Goal: Transaction & Acquisition: Obtain resource

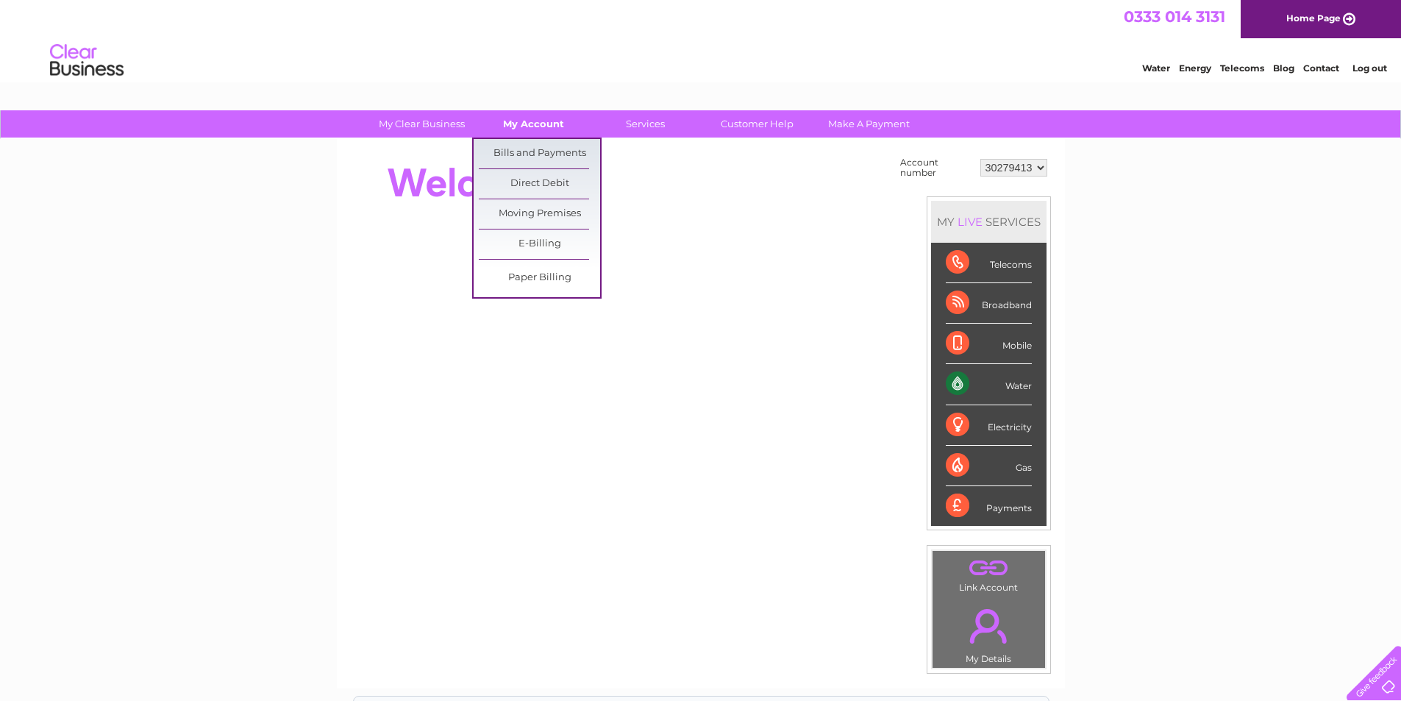
click at [537, 125] on link "My Account" at bounding box center [533, 123] width 121 height 27
click at [531, 151] on link "Bills and Payments" at bounding box center [539, 153] width 121 height 29
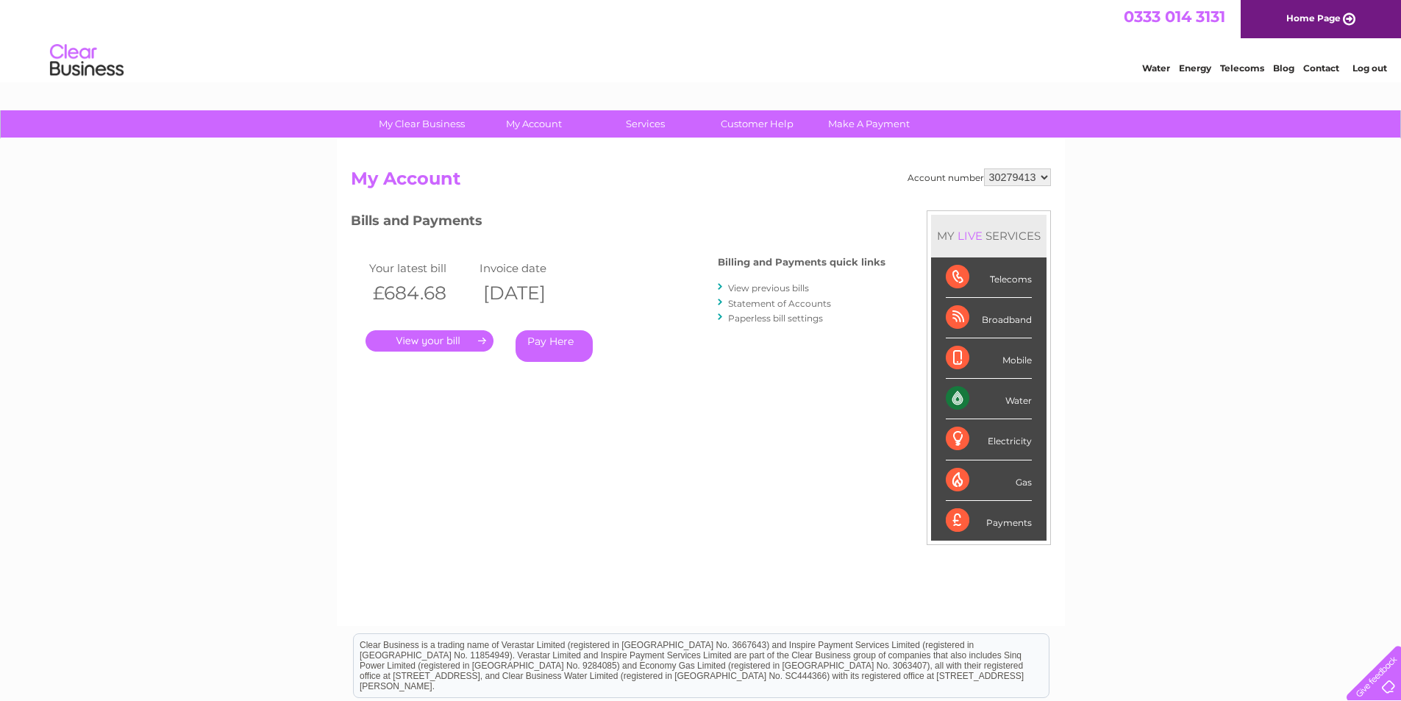
click at [404, 334] on link "." at bounding box center [429, 340] width 128 height 21
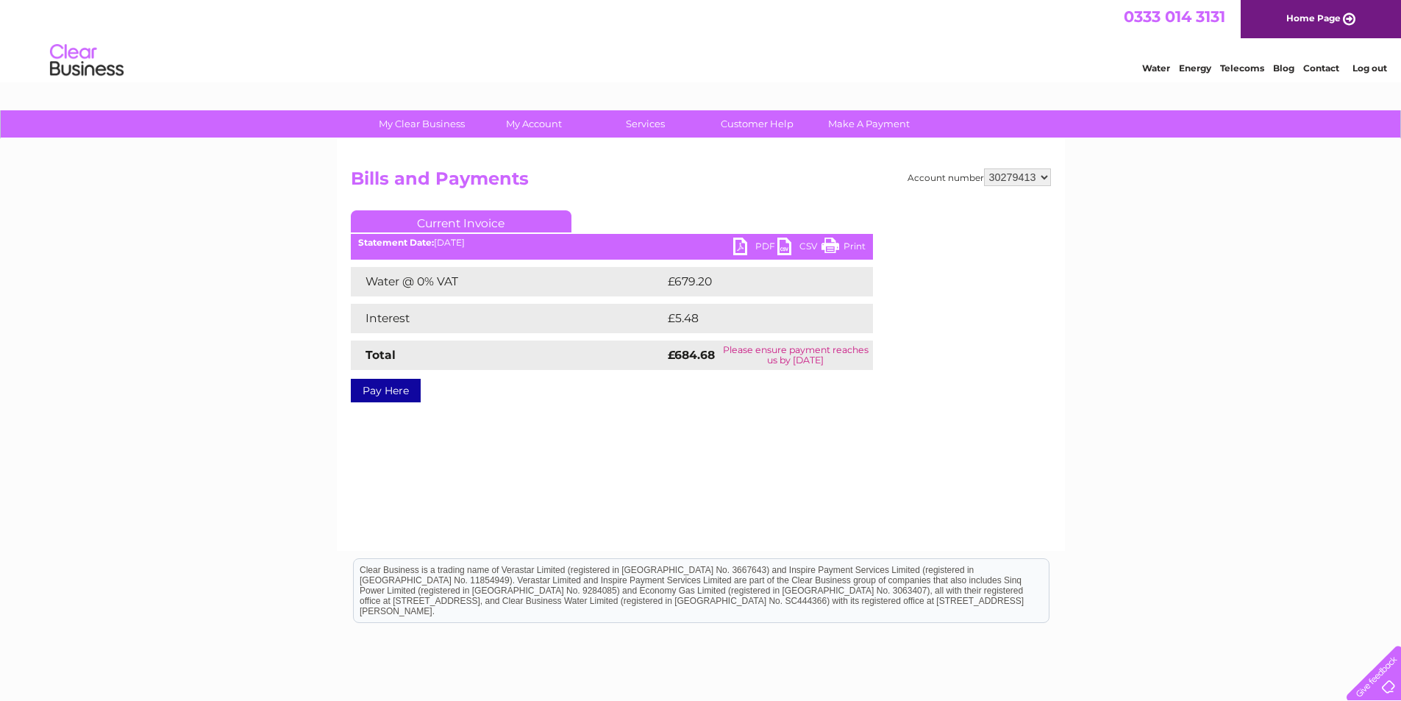
click at [748, 252] on link "PDF" at bounding box center [755, 248] width 44 height 21
click at [1363, 73] on link "Log out" at bounding box center [1369, 68] width 35 height 11
